Goal: Information Seeking & Learning: Learn about a topic

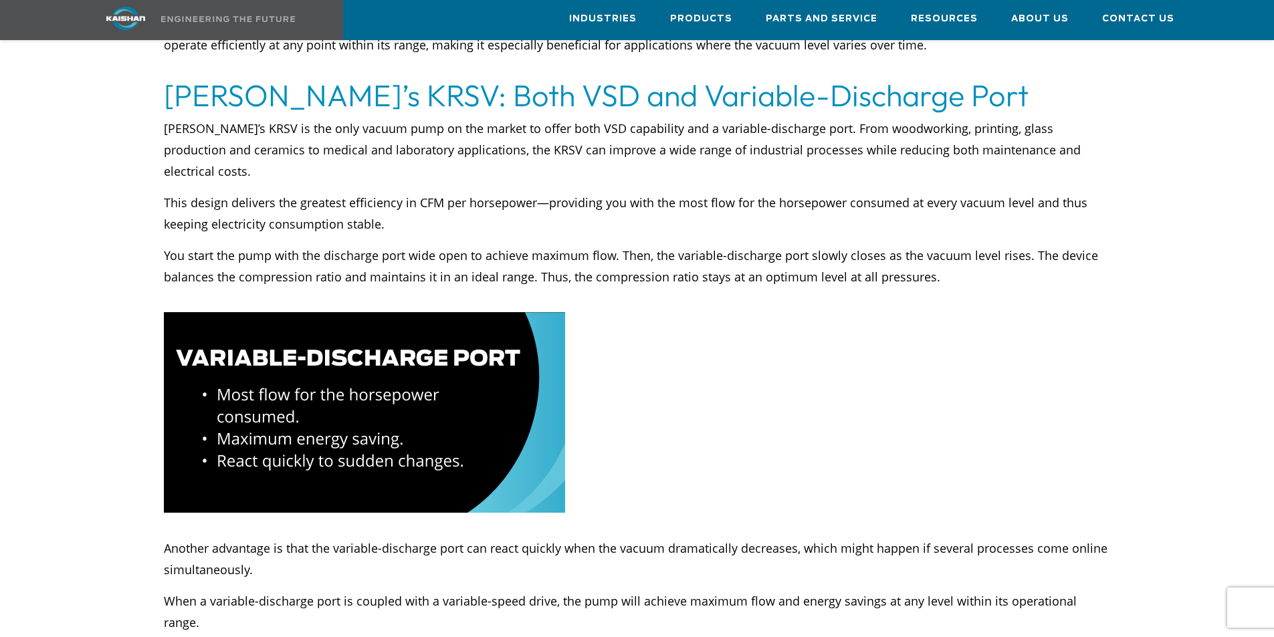
scroll to position [1538, 0]
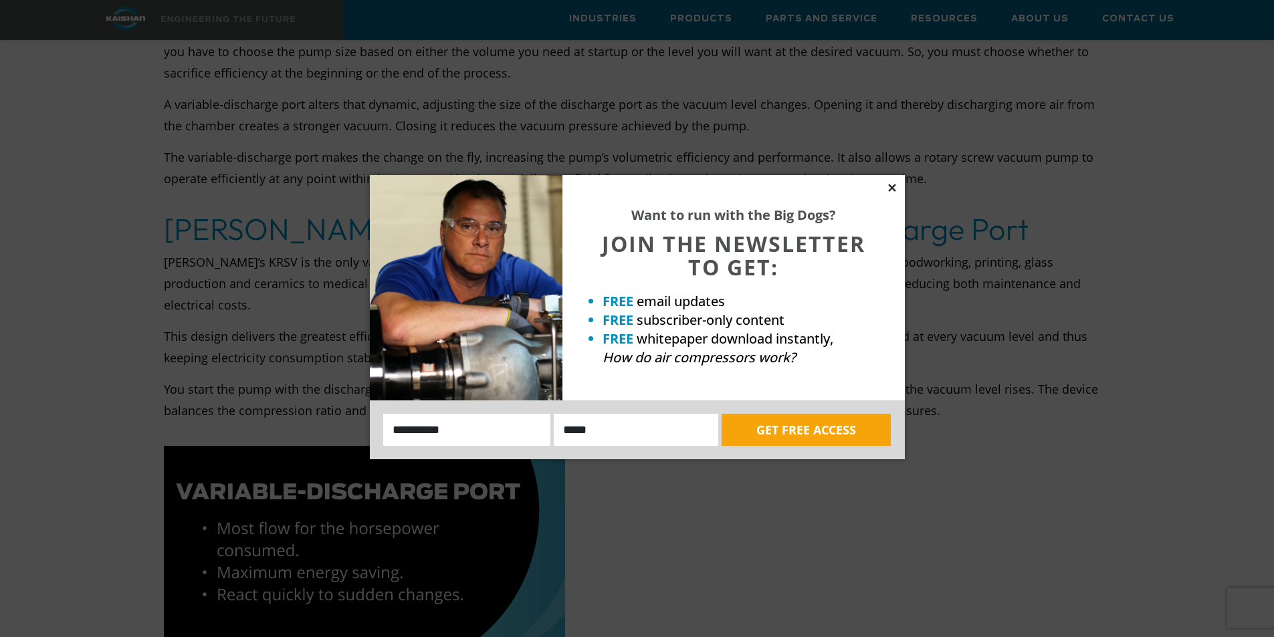
click at [891, 186] on icon at bounding box center [891, 187] width 7 height 7
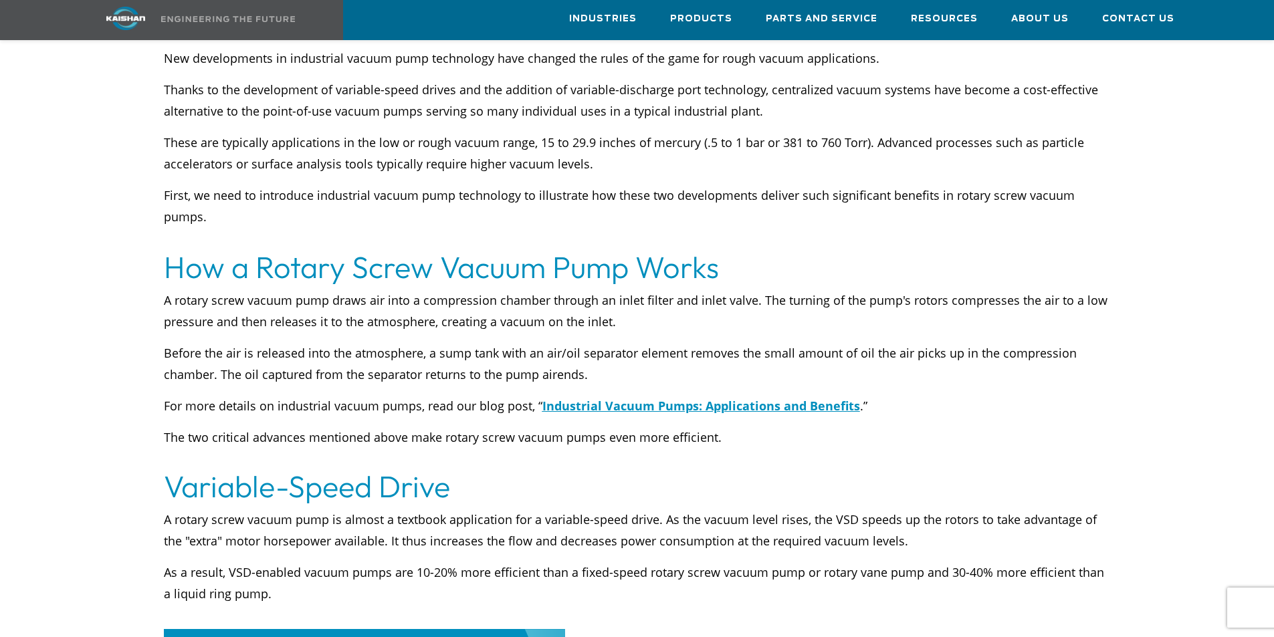
scroll to position [736, 0]
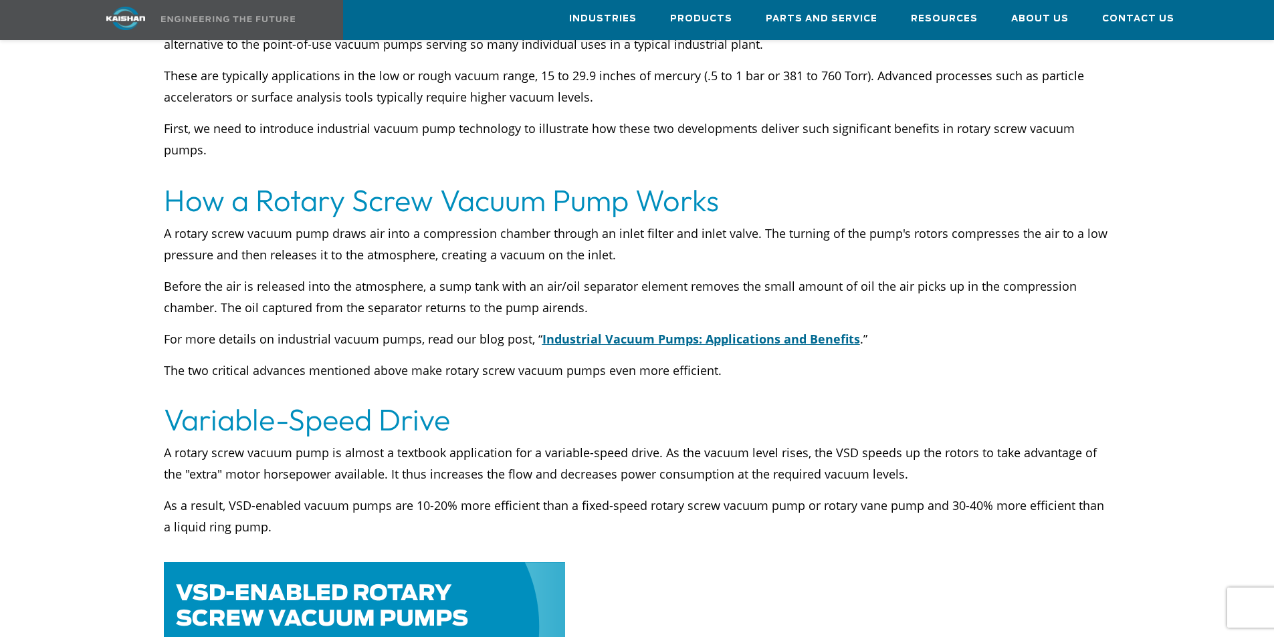
click at [658, 331] on u "Industrial Vacuum Pumps: Applications and Benefits" at bounding box center [701, 339] width 318 height 16
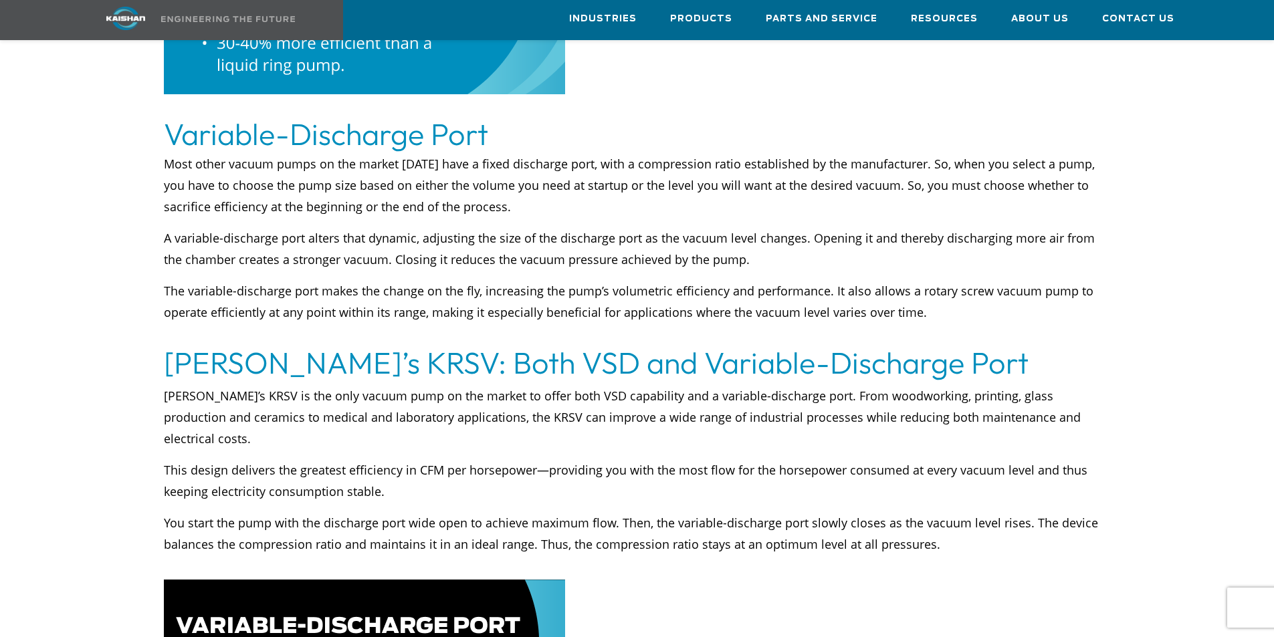
scroll to position [1338, 0]
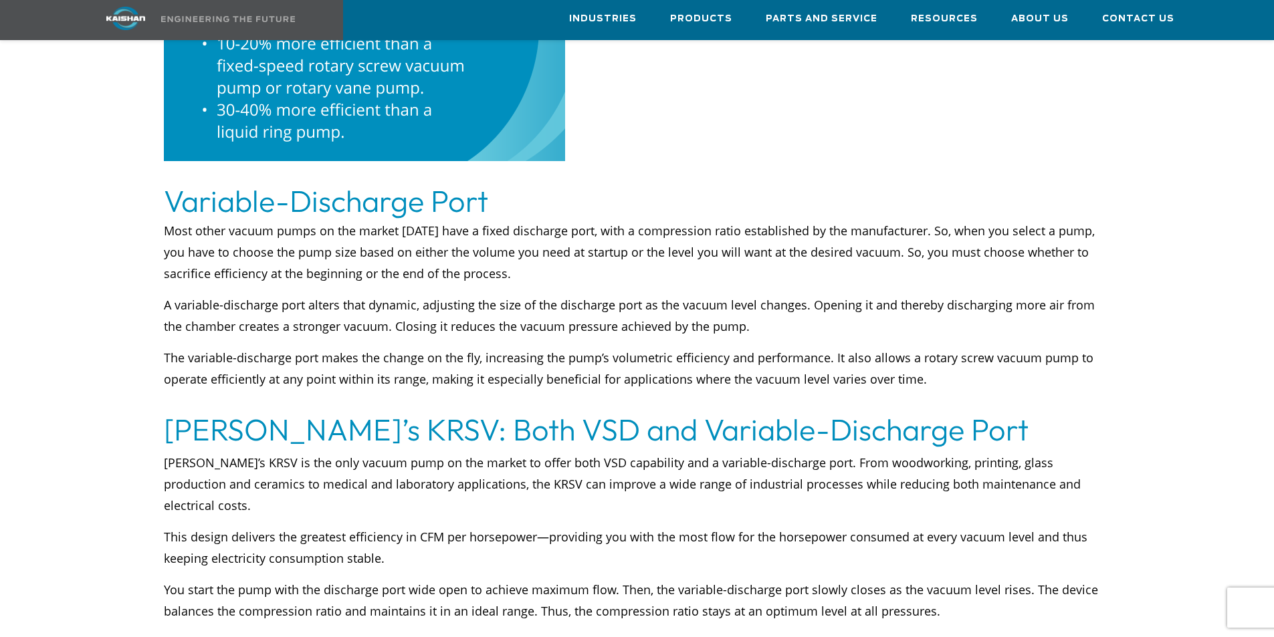
drag, startPoint x: 332, startPoint y: 326, endPoint x: 299, endPoint y: 428, distance: 107.7
drag, startPoint x: 299, startPoint y: 428, endPoint x: 991, endPoint y: 385, distance: 692.9
click at [991, 385] on p "The variable-discharge port makes the change on the fly, increasing the pump’s …" at bounding box center [637, 379] width 947 height 64
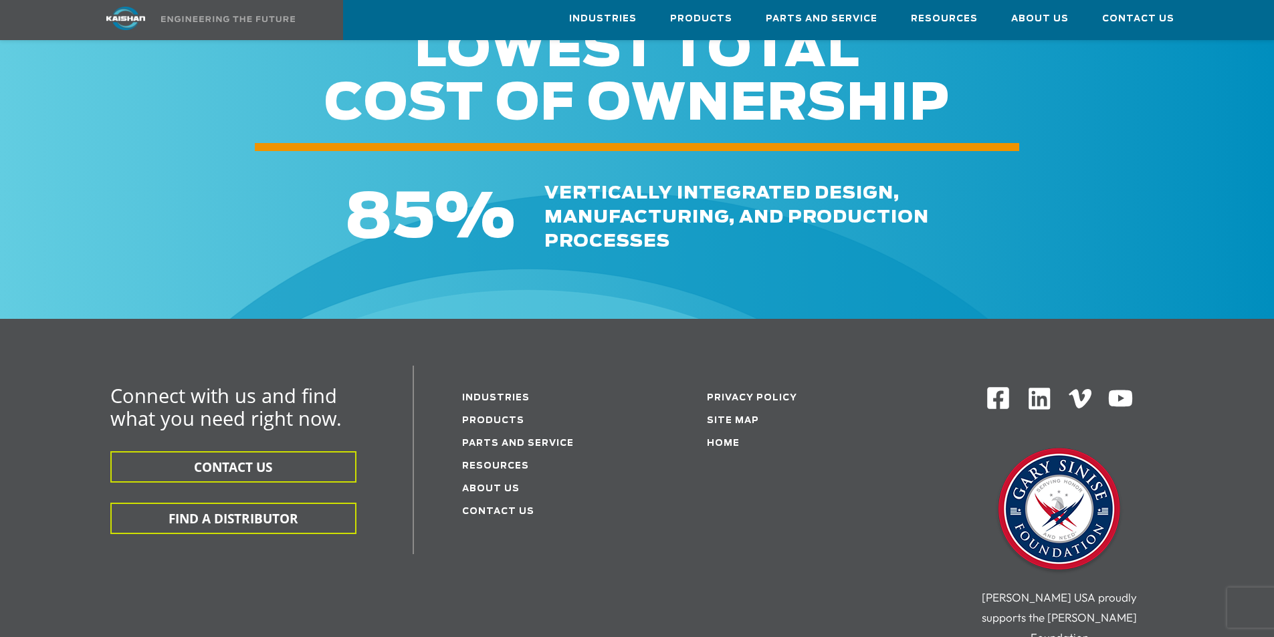
scroll to position [5766, 0]
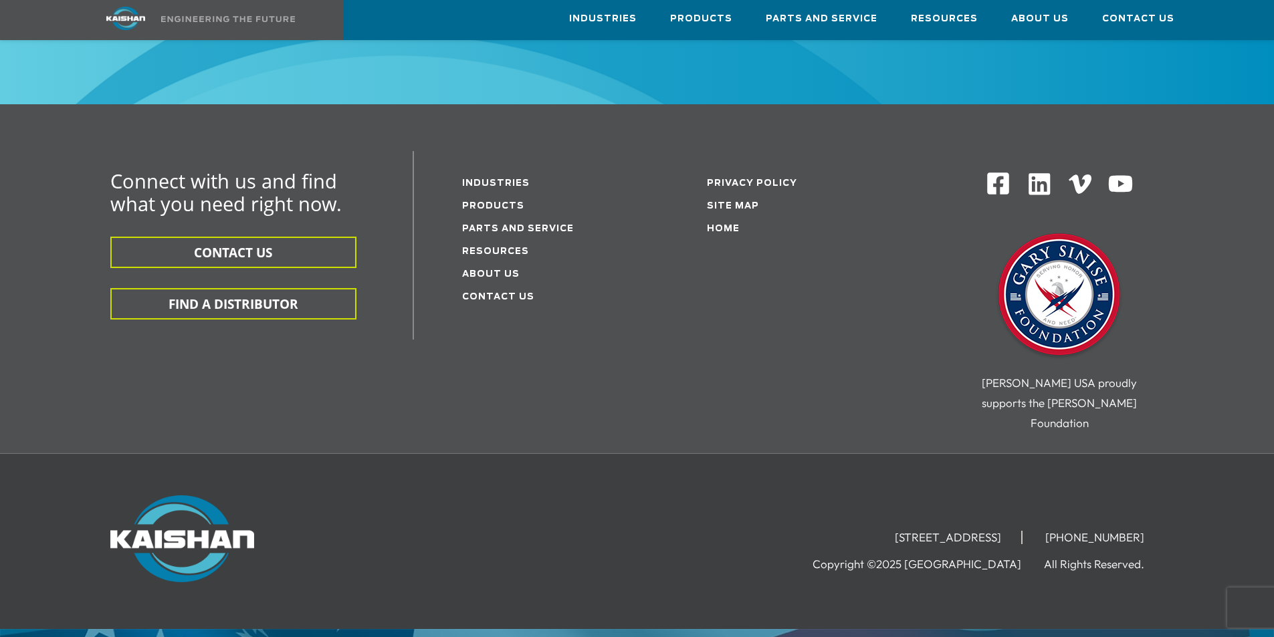
click at [1061, 244] on img at bounding box center [1060, 296] width 134 height 134
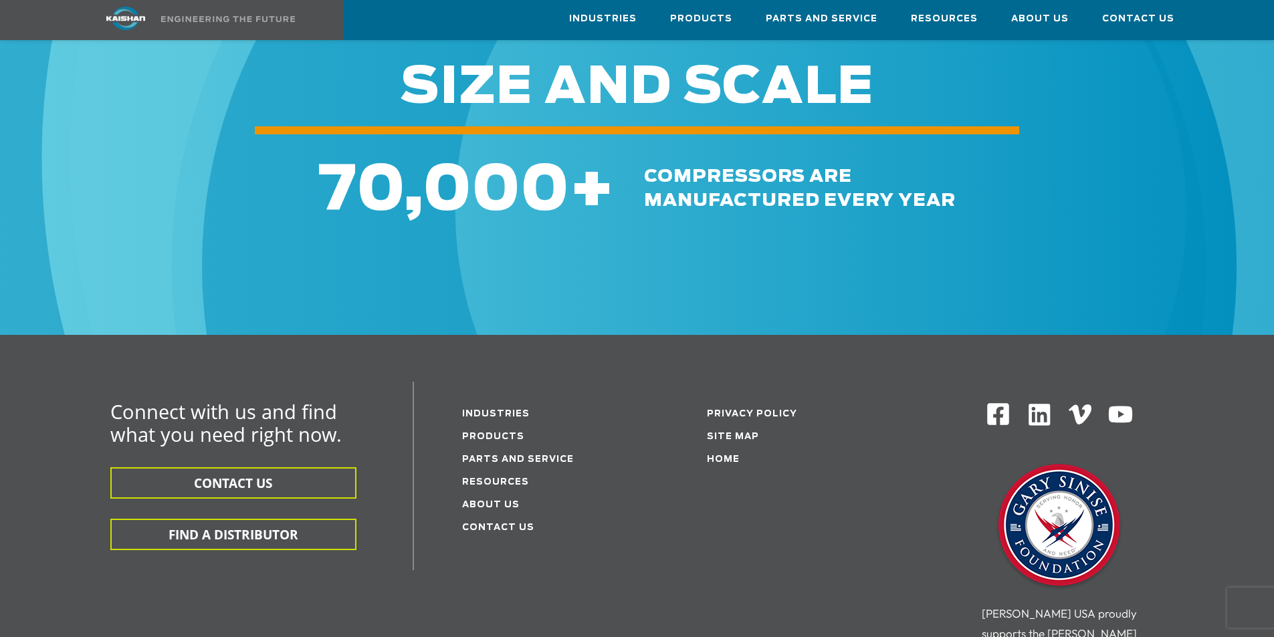
scroll to position [5351, 0]
